Goal: Information Seeking & Learning: Learn about a topic

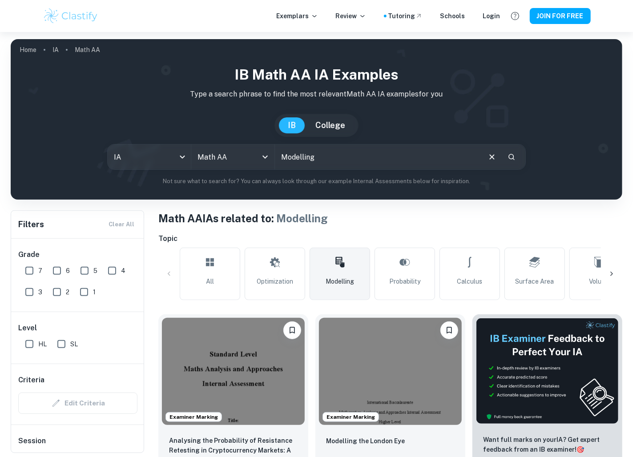
click at [321, 163] on input "Modelling" at bounding box center [377, 156] width 205 height 25
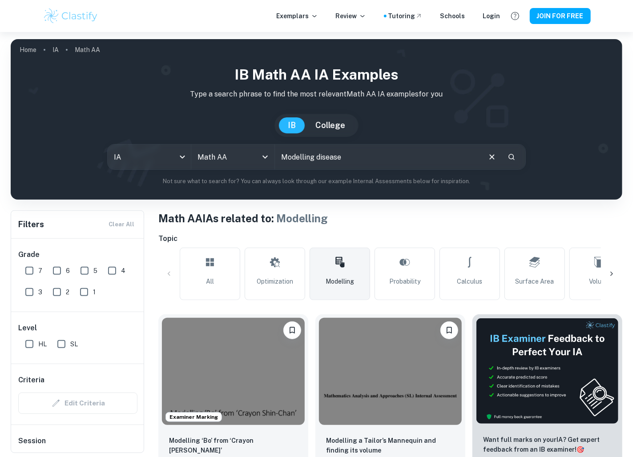
type input "Modelling disease"
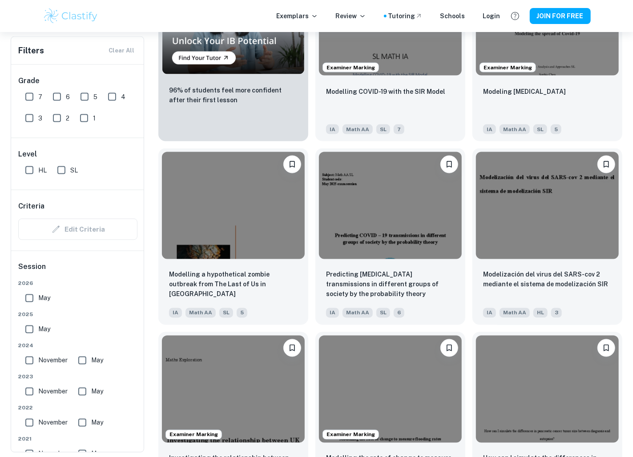
scroll to position [884, 0]
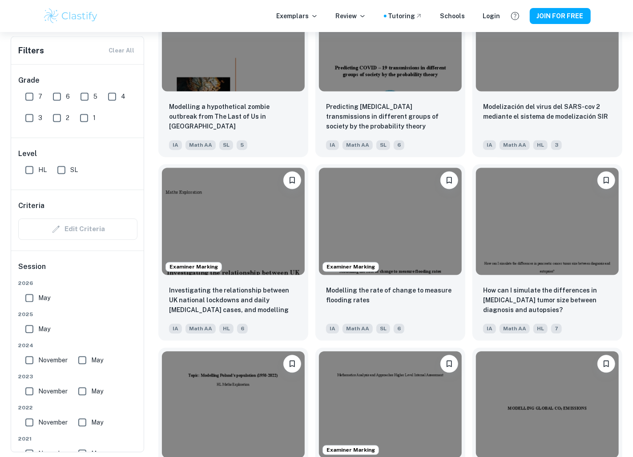
click at [26, 161] on input "HL" at bounding box center [29, 170] width 18 height 18
checkbox input "true"
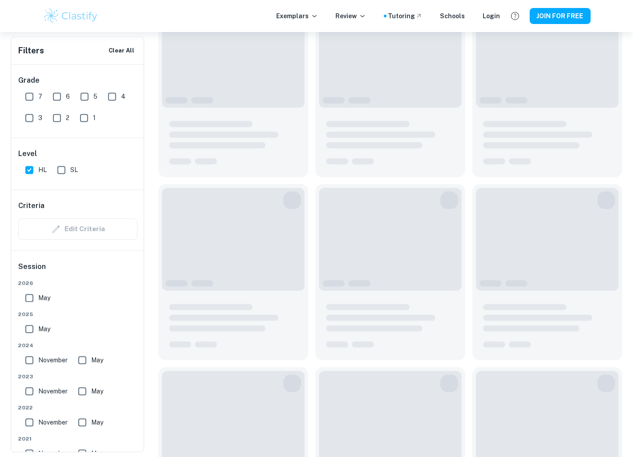
scroll to position [906, 0]
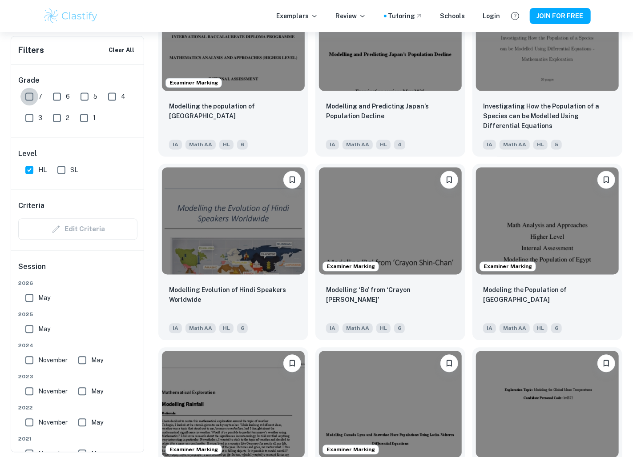
click at [29, 94] on input "7" at bounding box center [29, 97] width 18 height 18
checkbox input "true"
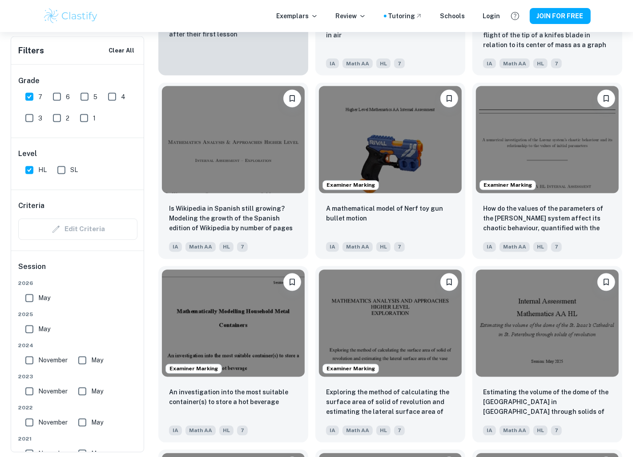
scroll to position [825, 0]
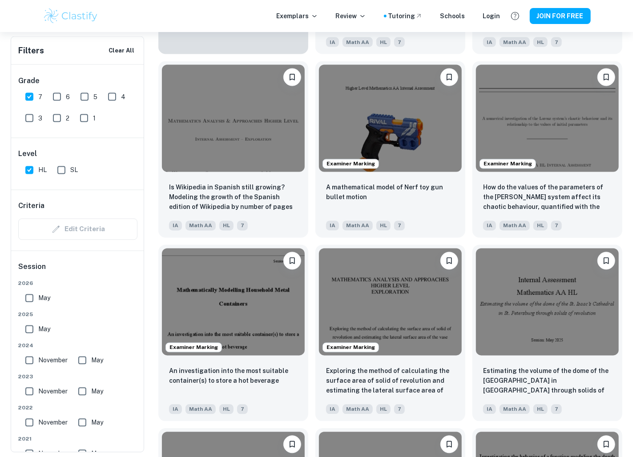
click at [310, 241] on div "Examiner Marking Exploring the method of calculating the surface area of solid …" at bounding box center [386, 330] width 157 height 184
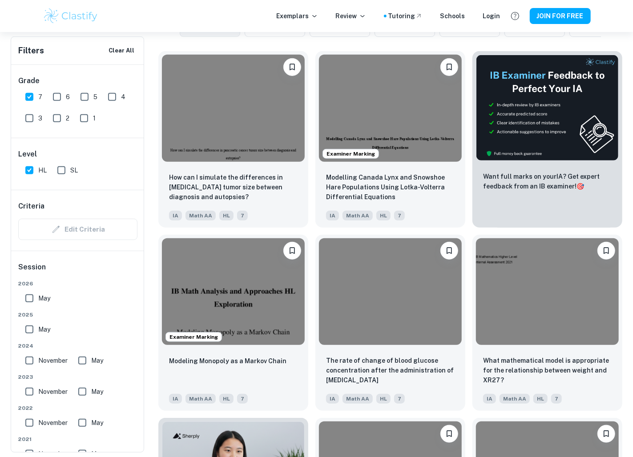
scroll to position [245, 0]
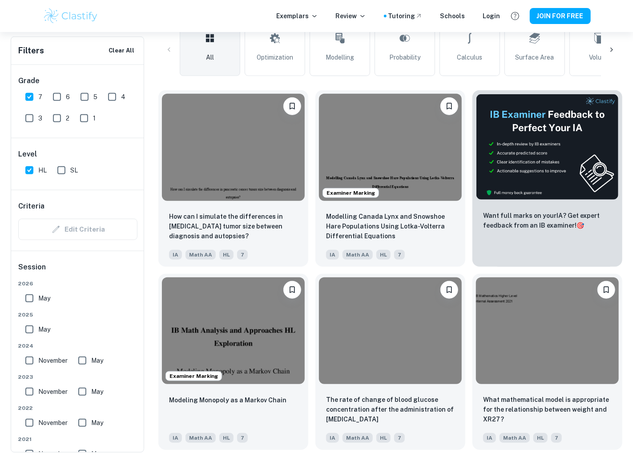
click at [57, 92] on input "6" at bounding box center [57, 97] width 18 height 18
checkbox input "true"
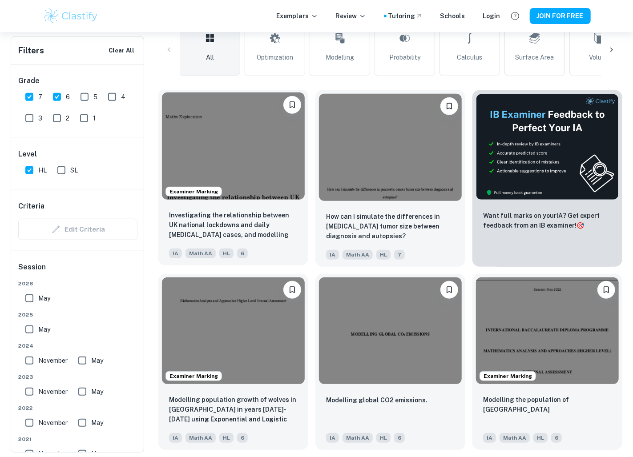
click at [224, 165] on img at bounding box center [233, 145] width 143 height 107
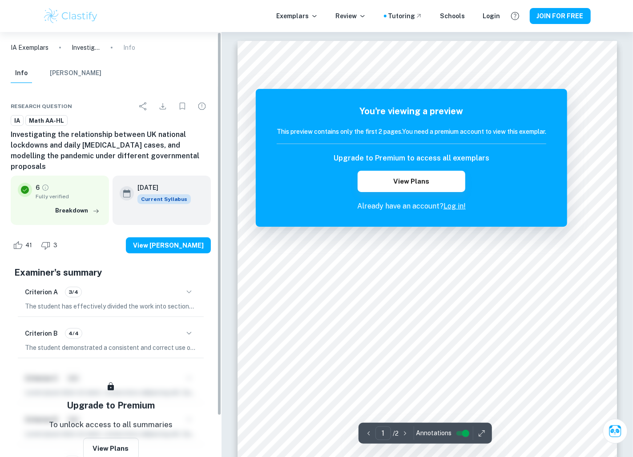
scroll to position [45, 0]
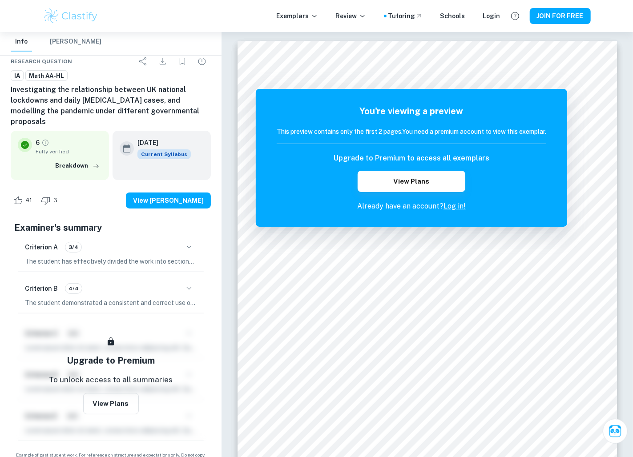
click at [192, 283] on icon "button" at bounding box center [189, 288] width 11 height 11
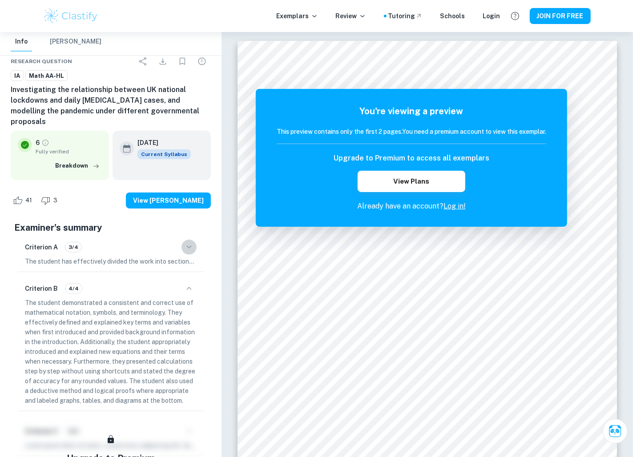
click at [191, 242] on icon "button" at bounding box center [189, 247] width 11 height 11
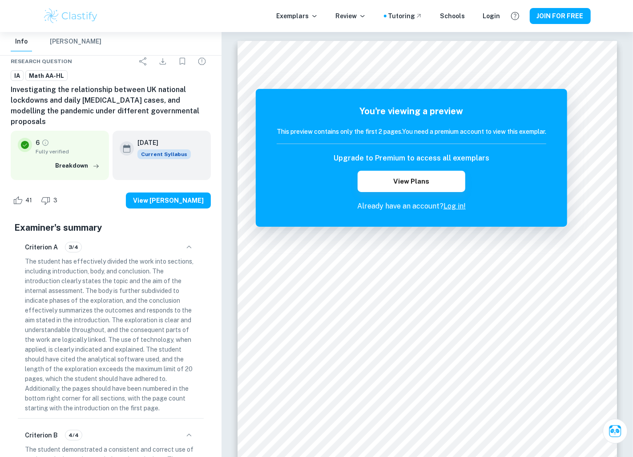
scroll to position [290, 0]
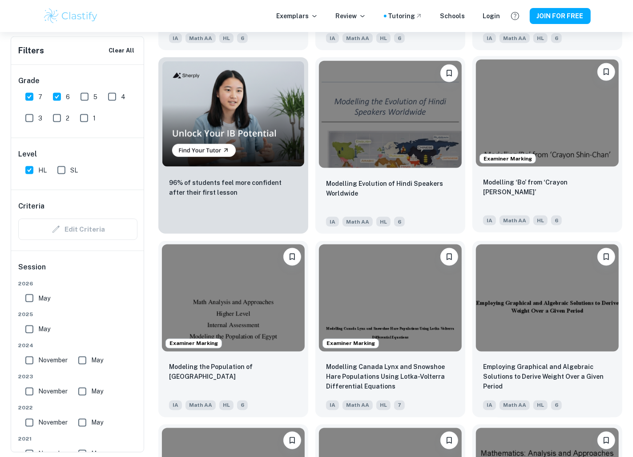
scroll to position [645, 0]
click at [531, 132] on img at bounding box center [547, 113] width 143 height 107
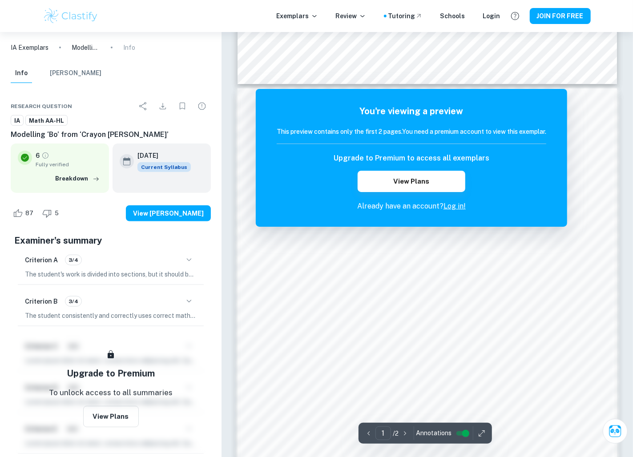
scroll to position [723, 0]
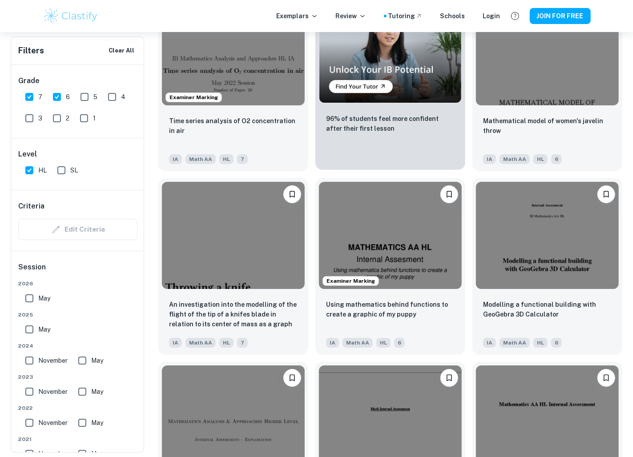
scroll to position [1628, 0]
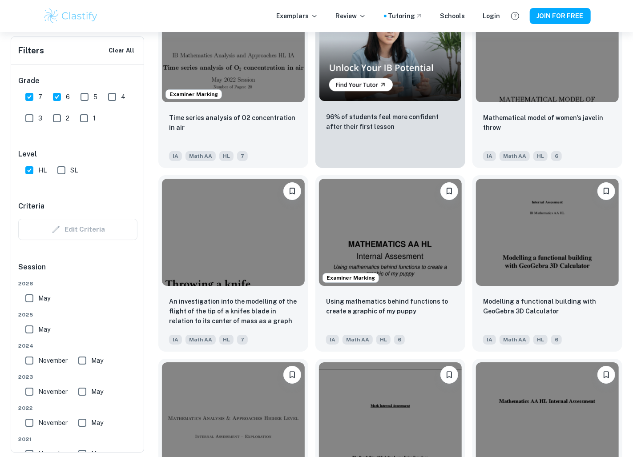
click at [28, 167] on input "HL" at bounding box center [29, 170] width 18 height 18
checkbox input "false"
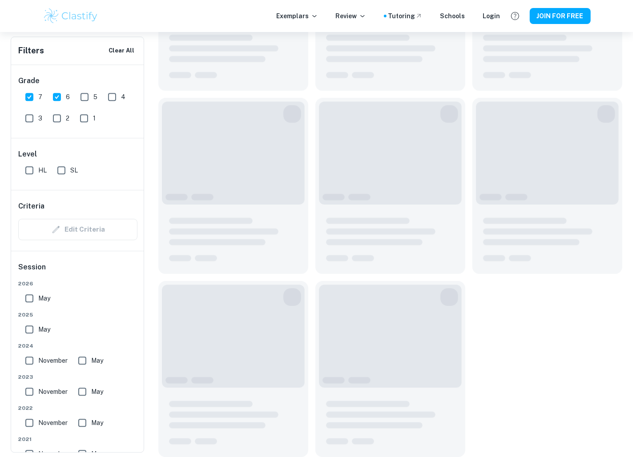
scroll to position [1153, 0]
click at [57, 100] on input "6" at bounding box center [57, 97] width 18 height 18
checkbox input "false"
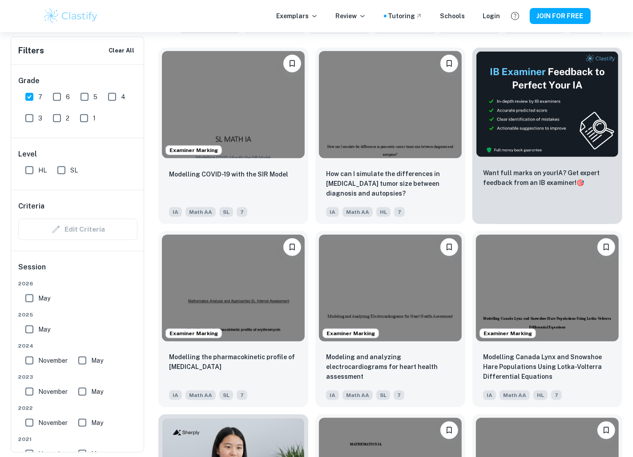
scroll to position [293, 0]
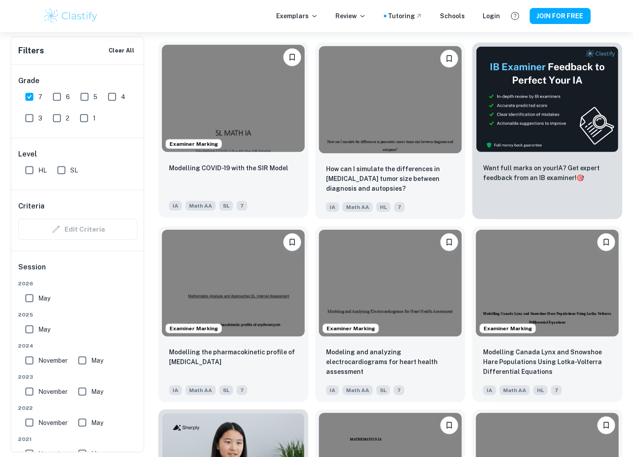
click at [250, 144] on img at bounding box center [233, 98] width 143 height 107
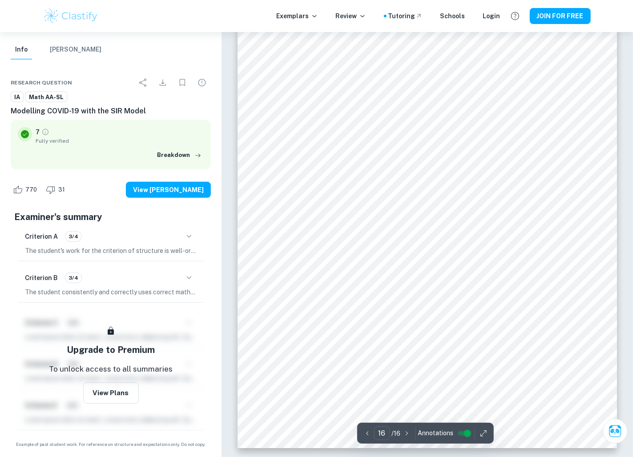
scroll to position [7249, 0]
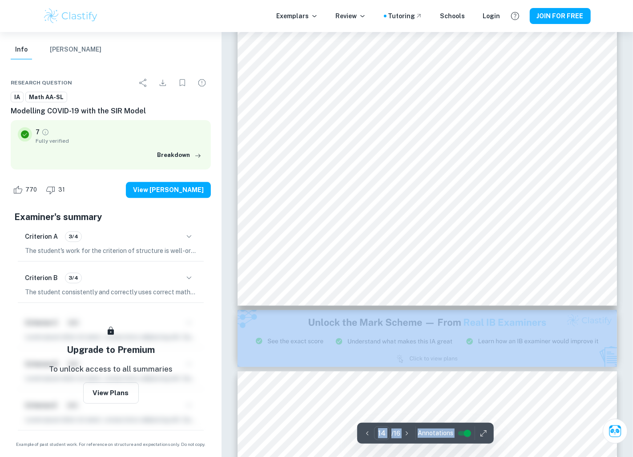
type input "13"
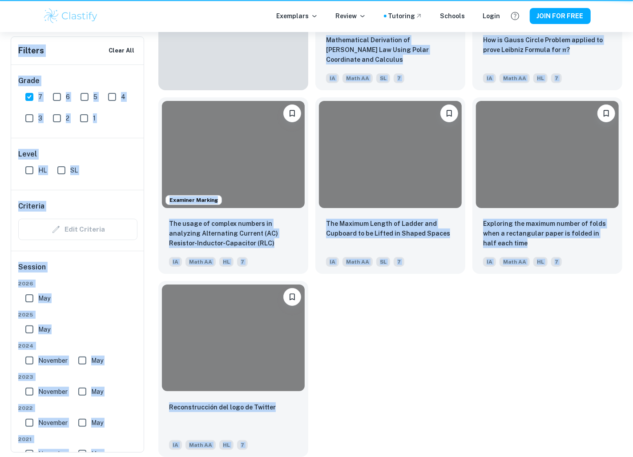
scroll to position [293, 0]
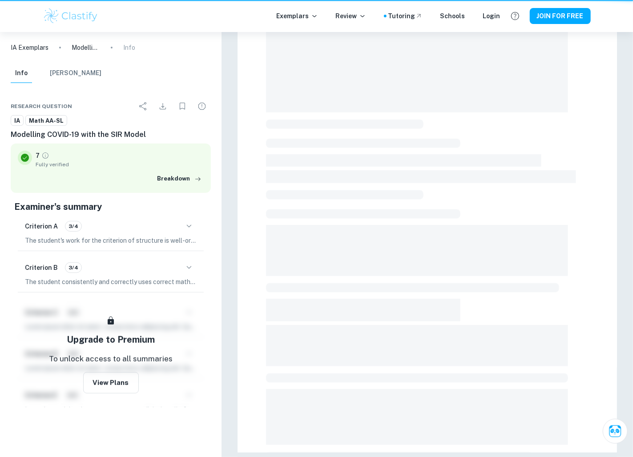
scroll to position [121, 0]
